Goal: Task Accomplishment & Management: Manage account settings

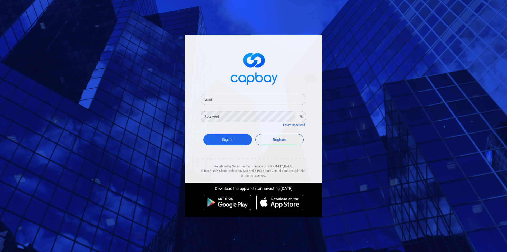
type input "[EMAIL_ADDRESS][DOMAIN_NAME]"
click at [228, 141] on button "Sign In" at bounding box center [227, 139] width 49 height 11
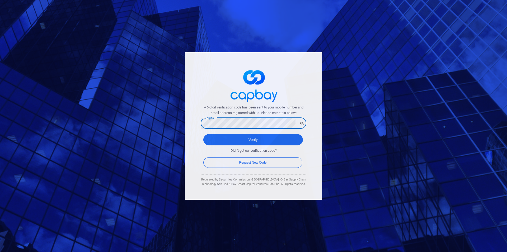
click at [203, 134] on button "Verify" at bounding box center [253, 139] width 100 height 11
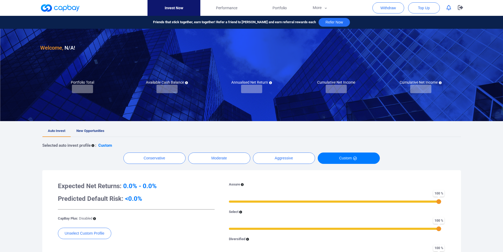
checkbox input "true"
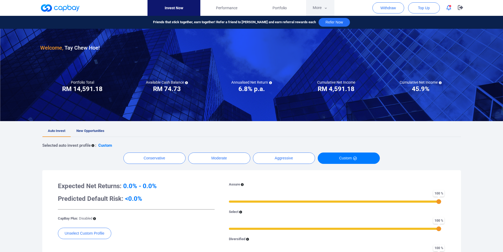
click at [318, 11] on button "More" at bounding box center [320, 8] width 28 height 16
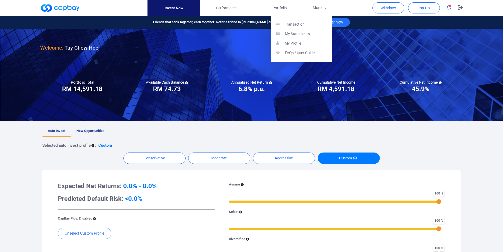
click at [312, 22] on link "Transaction" at bounding box center [301, 25] width 61 height 10
